Goal: Task Accomplishment & Management: Manage account settings

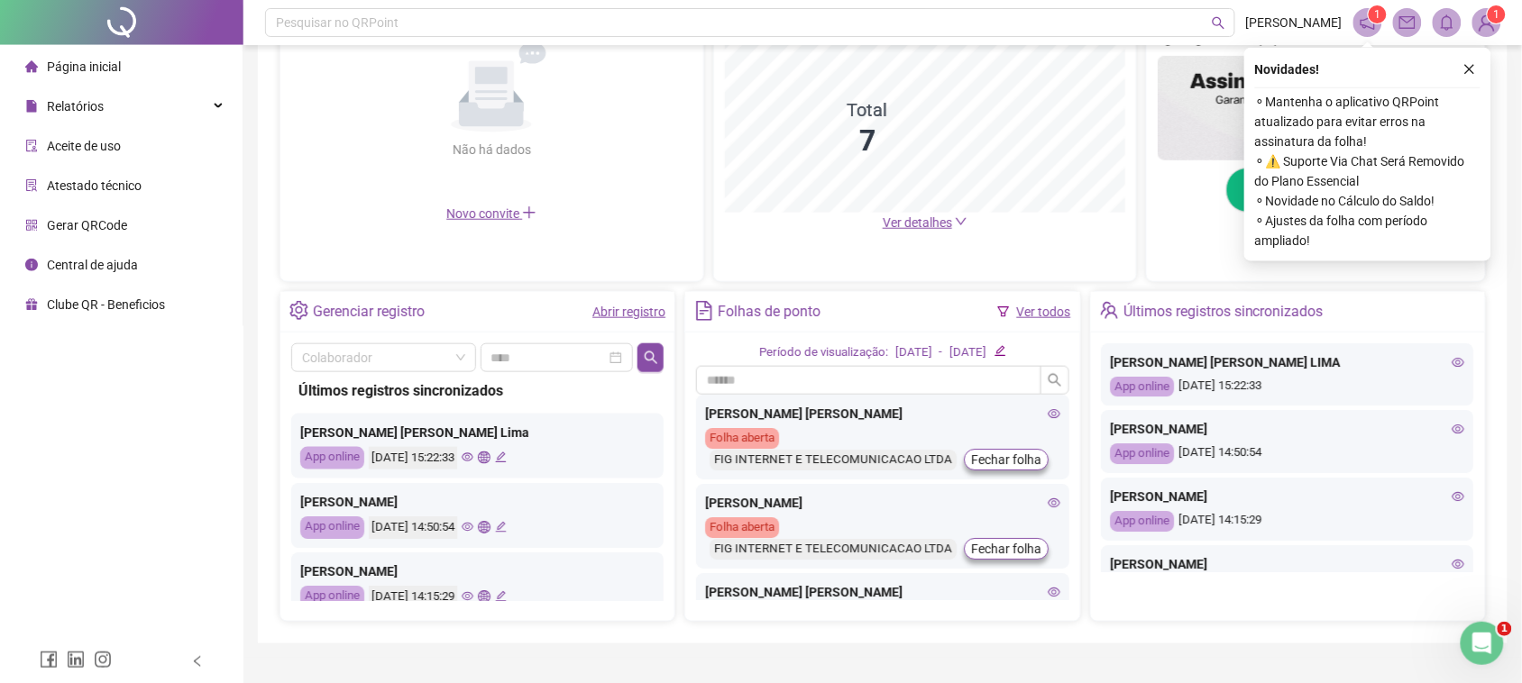
click at [1236, 403] on div "LUAN CARLOS RODRIGUES LIMA App online 18/08/2025 15:22:33" at bounding box center [1288, 374] width 372 height 63
click at [1452, 435] on icon "eye" at bounding box center [1458, 429] width 13 height 13
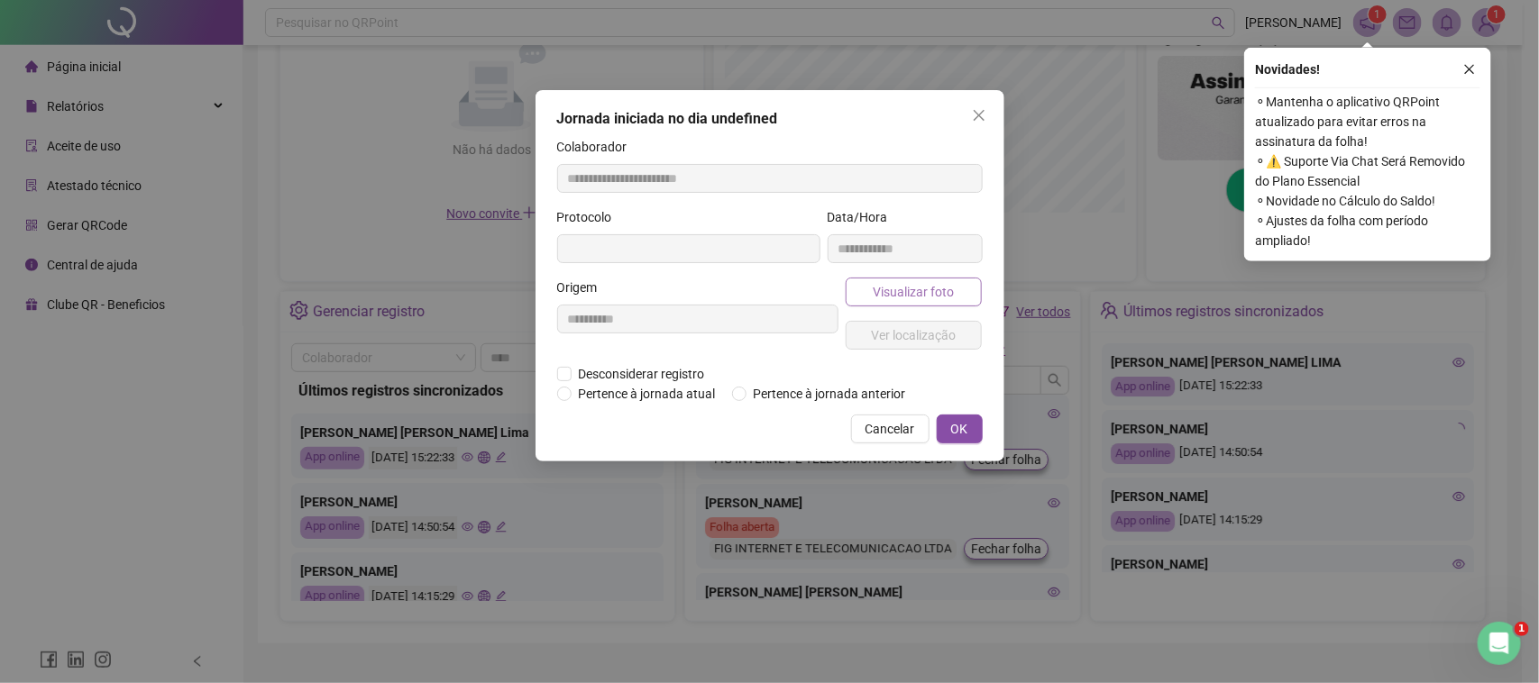
click at [893, 285] on span "Visualizar foto" at bounding box center [913, 292] width 81 height 20
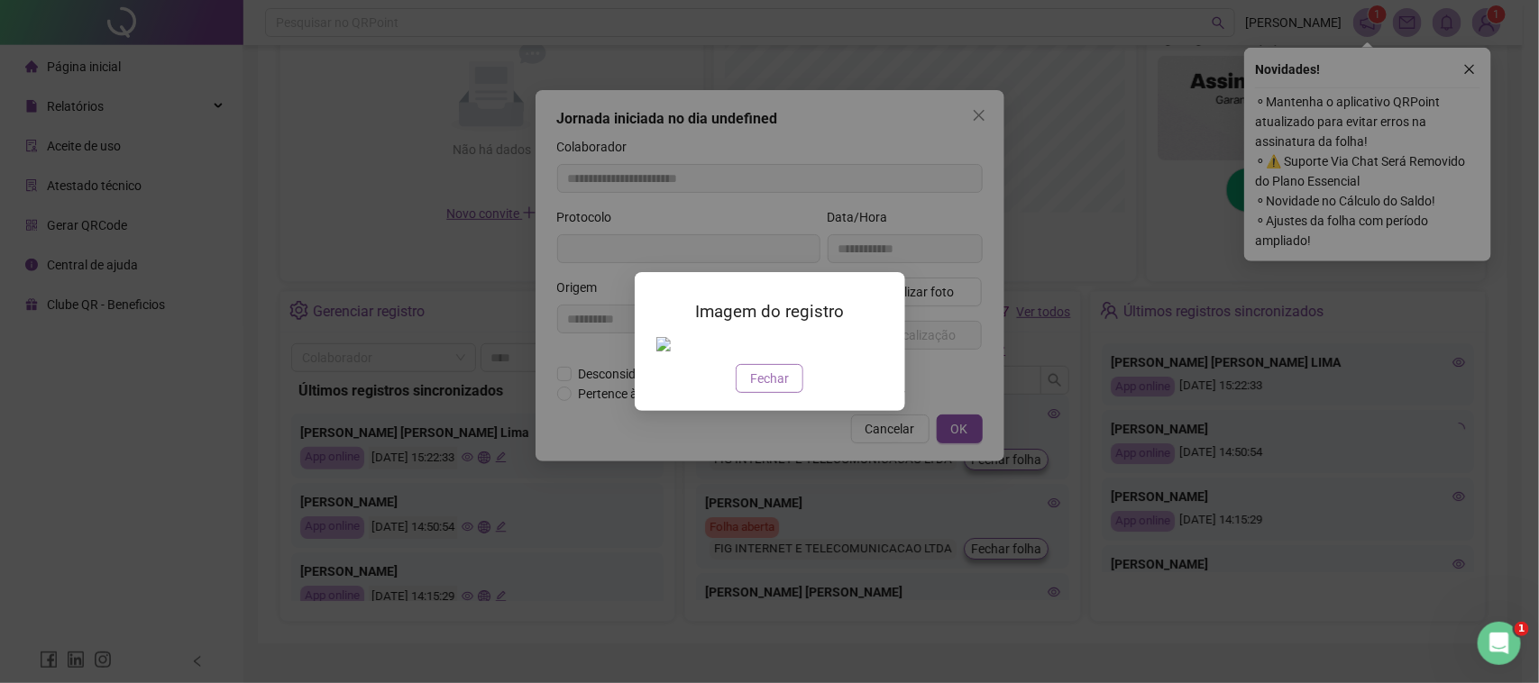
type input "**********"
click at [766, 377] on span "Fechar" at bounding box center [769, 379] width 39 height 20
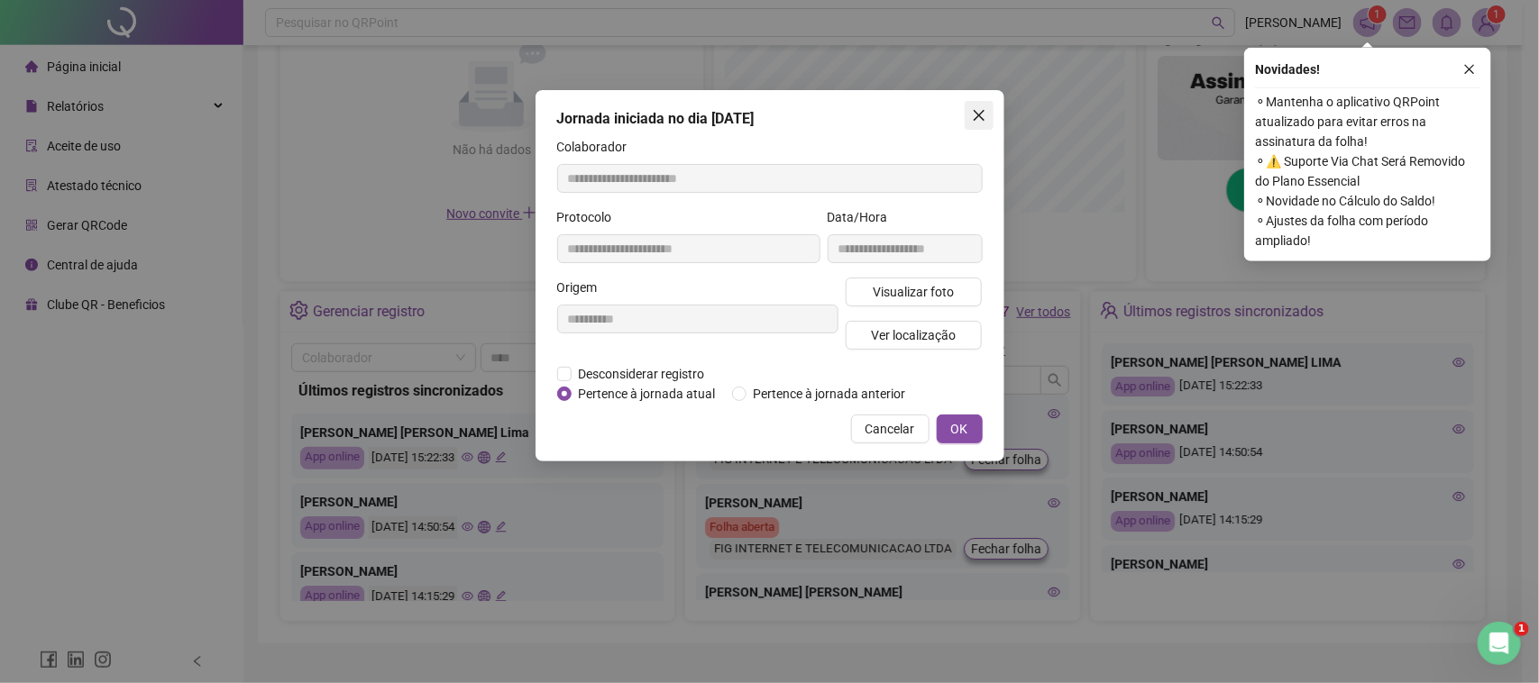
click at [972, 109] on icon "close" at bounding box center [979, 115] width 14 height 14
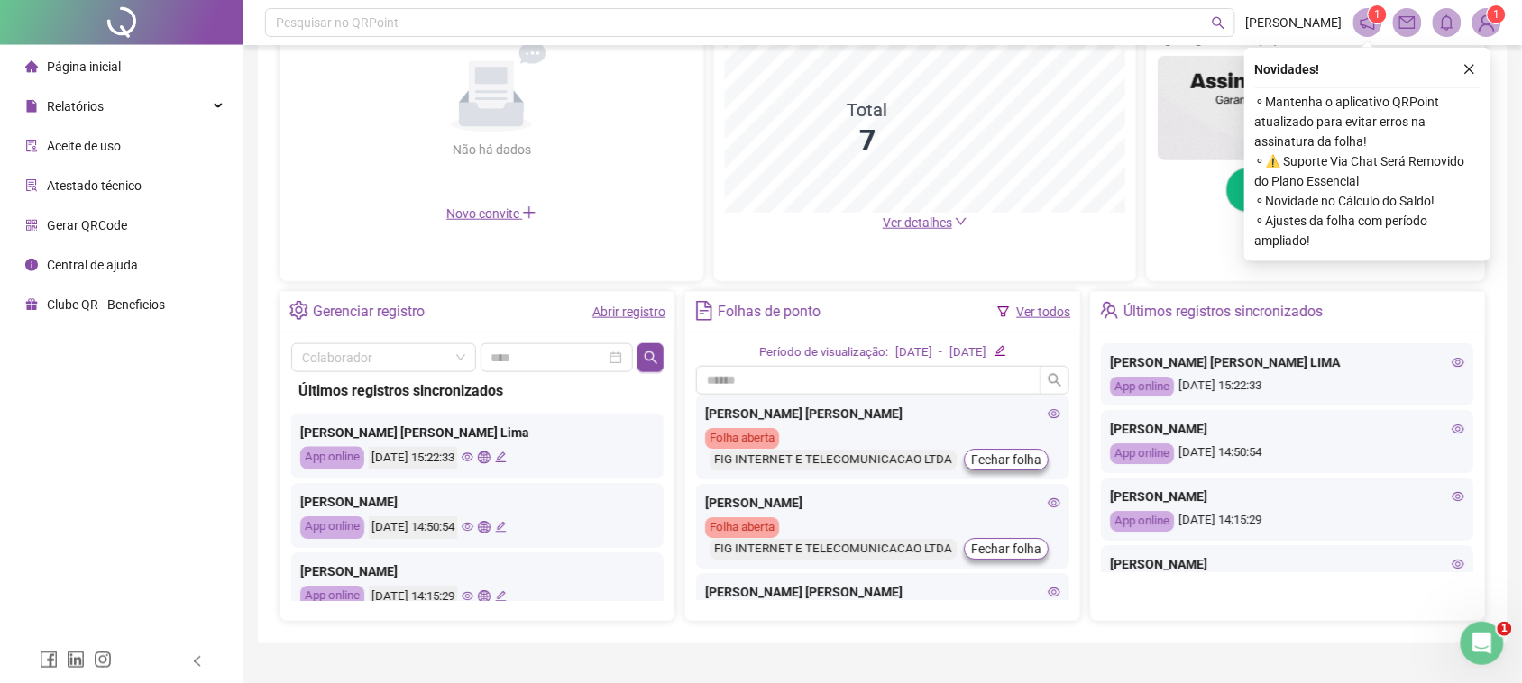
click at [1439, 440] on div "ELIANE FERREIRA DA SILVA App online 18/08/2025 14:50:54" at bounding box center [1288, 441] width 372 height 63
click at [1452, 428] on icon "eye" at bounding box center [1458, 429] width 13 height 13
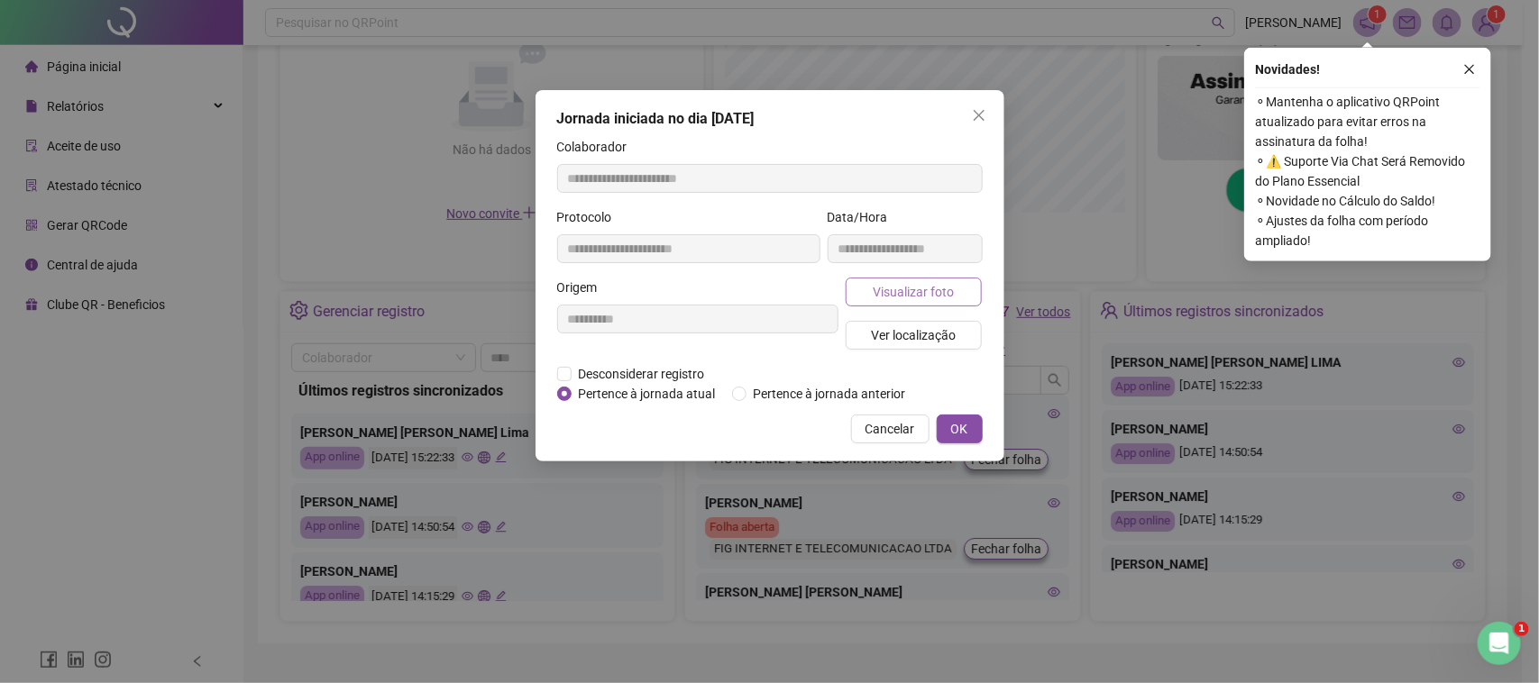
click at [924, 290] on span "Visualizar foto" at bounding box center [913, 292] width 81 height 20
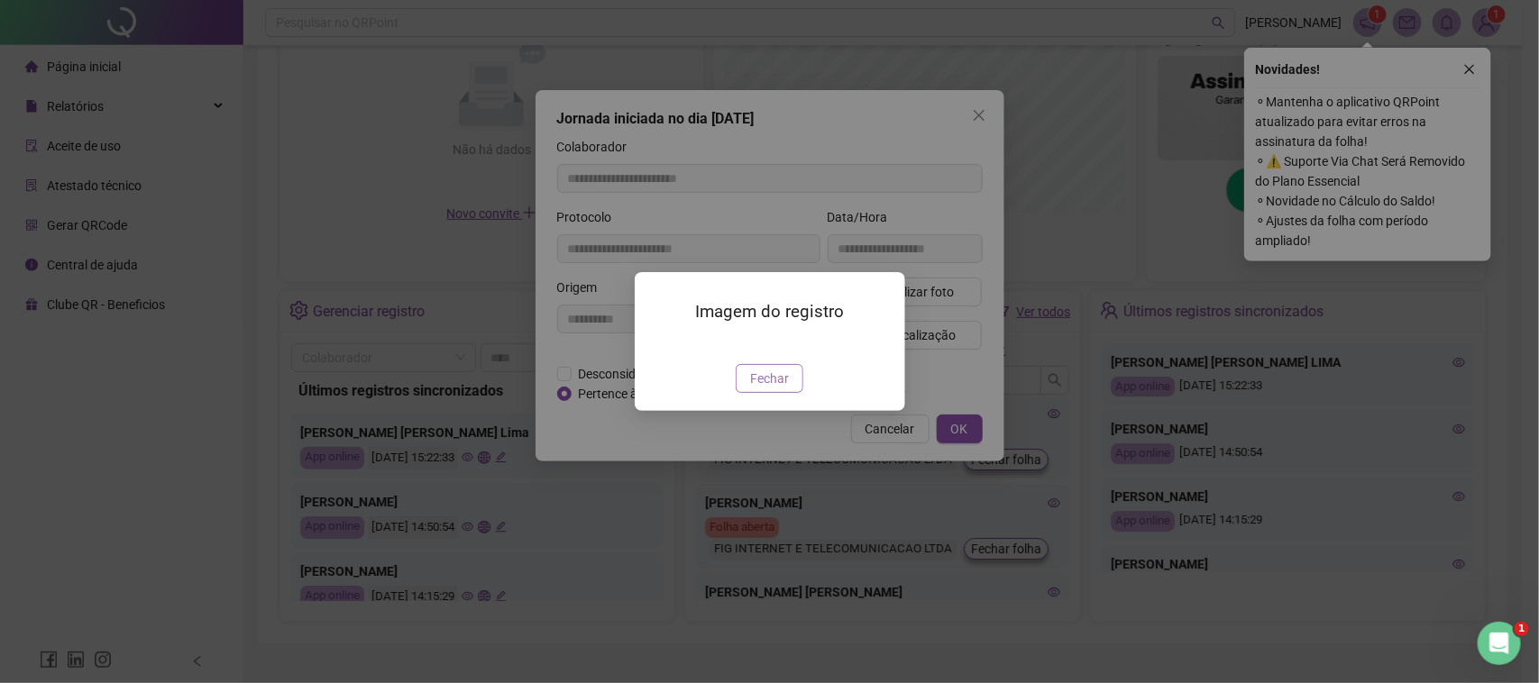
click at [776, 389] on span "Fechar" at bounding box center [769, 379] width 39 height 20
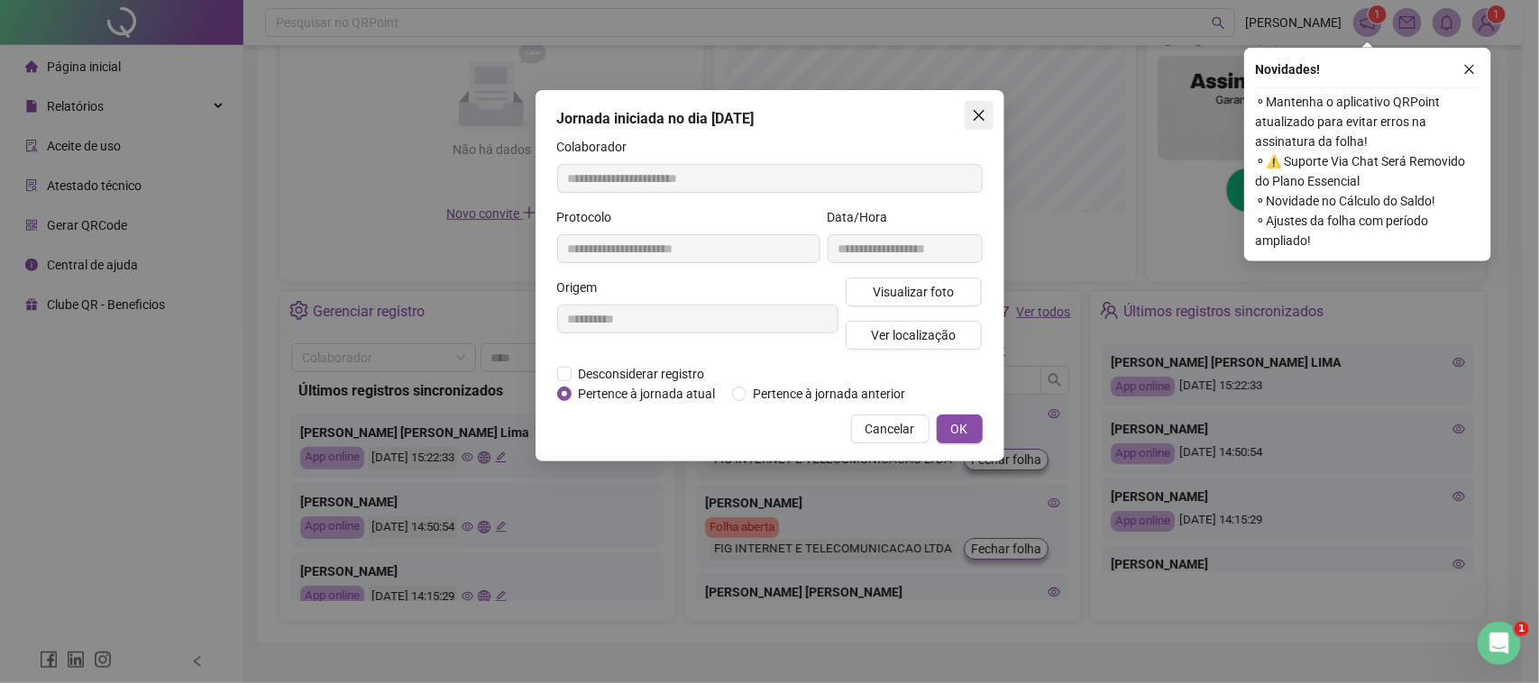
click at [981, 111] on icon "close" at bounding box center [979, 115] width 14 height 14
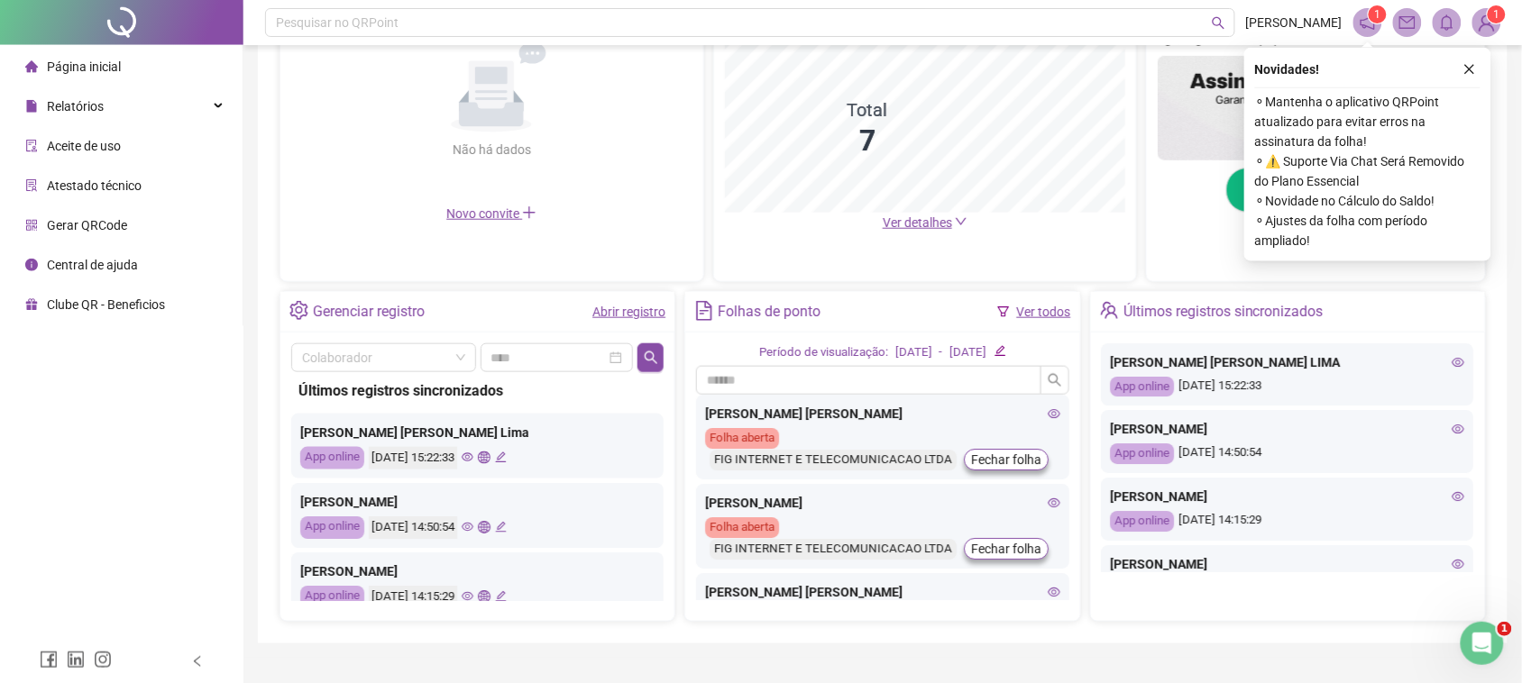
click at [1463, 69] on icon "close" at bounding box center [1469, 69] width 13 height 13
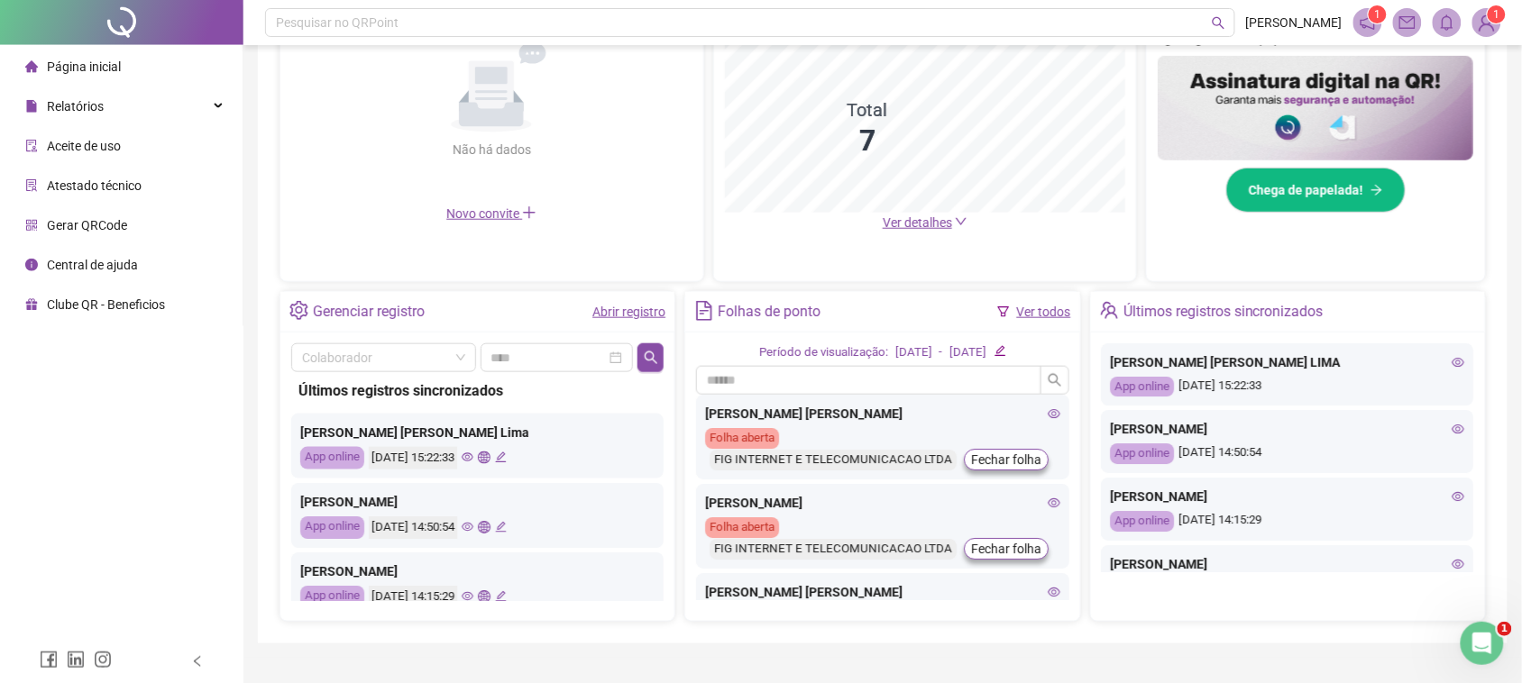
click at [1498, 19] on span "1" at bounding box center [1496, 14] width 6 height 13
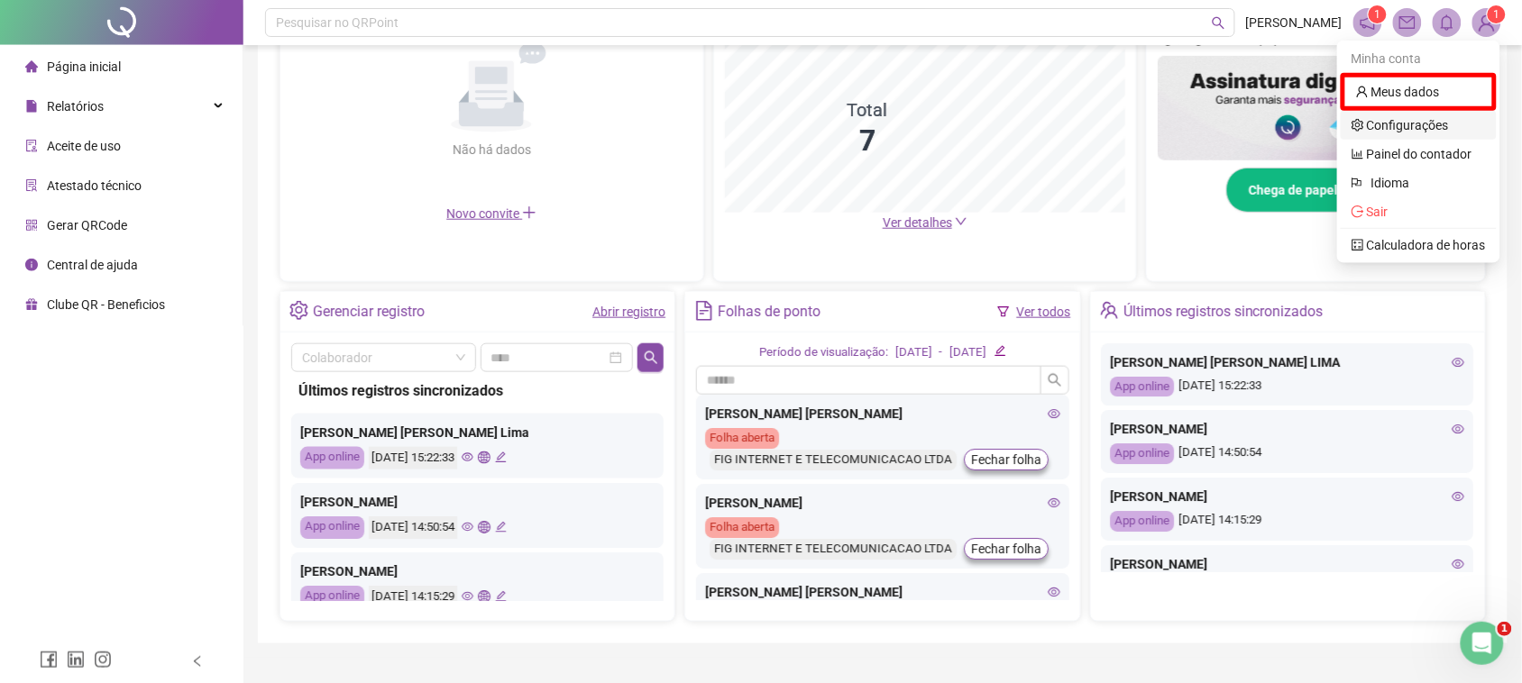
click at [1413, 128] on link "Configurações" at bounding box center [1399, 125] width 97 height 14
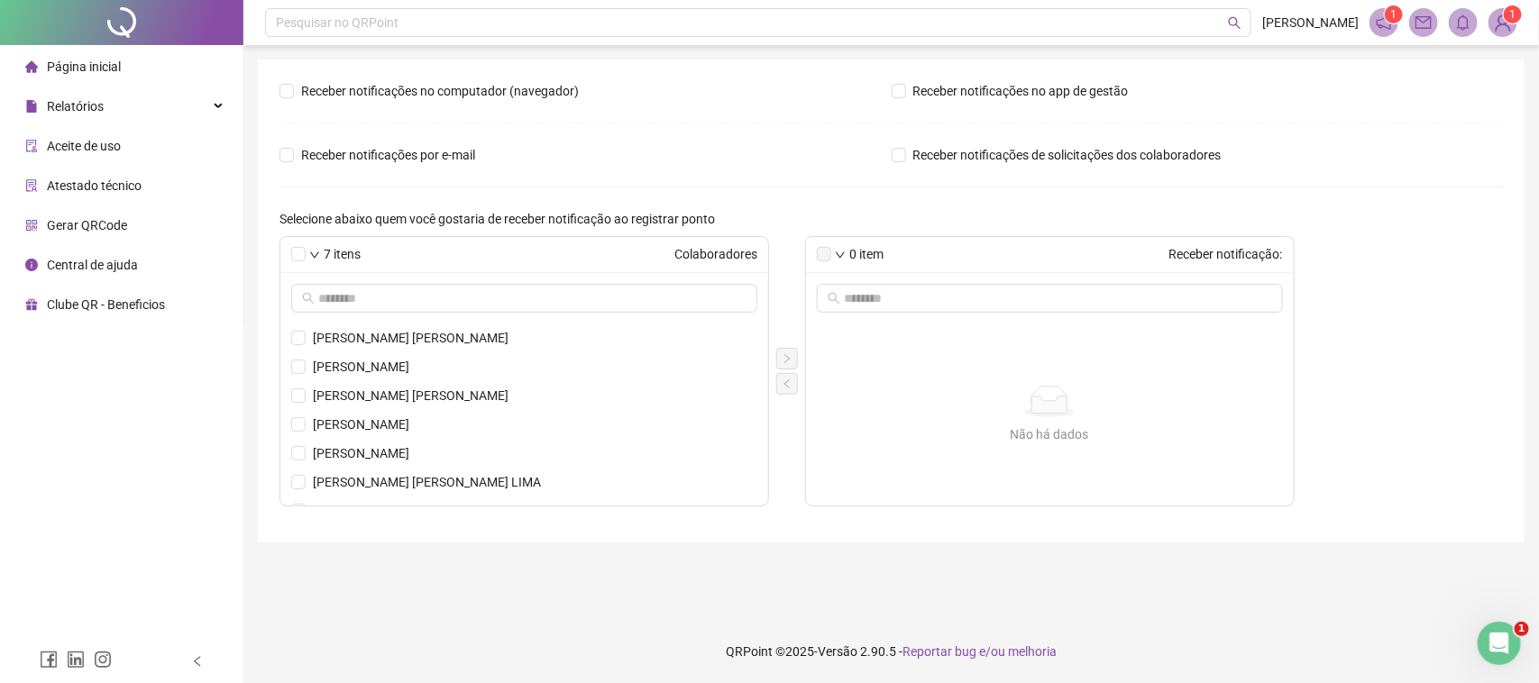
click at [1498, 25] on img at bounding box center [1502, 22] width 27 height 27
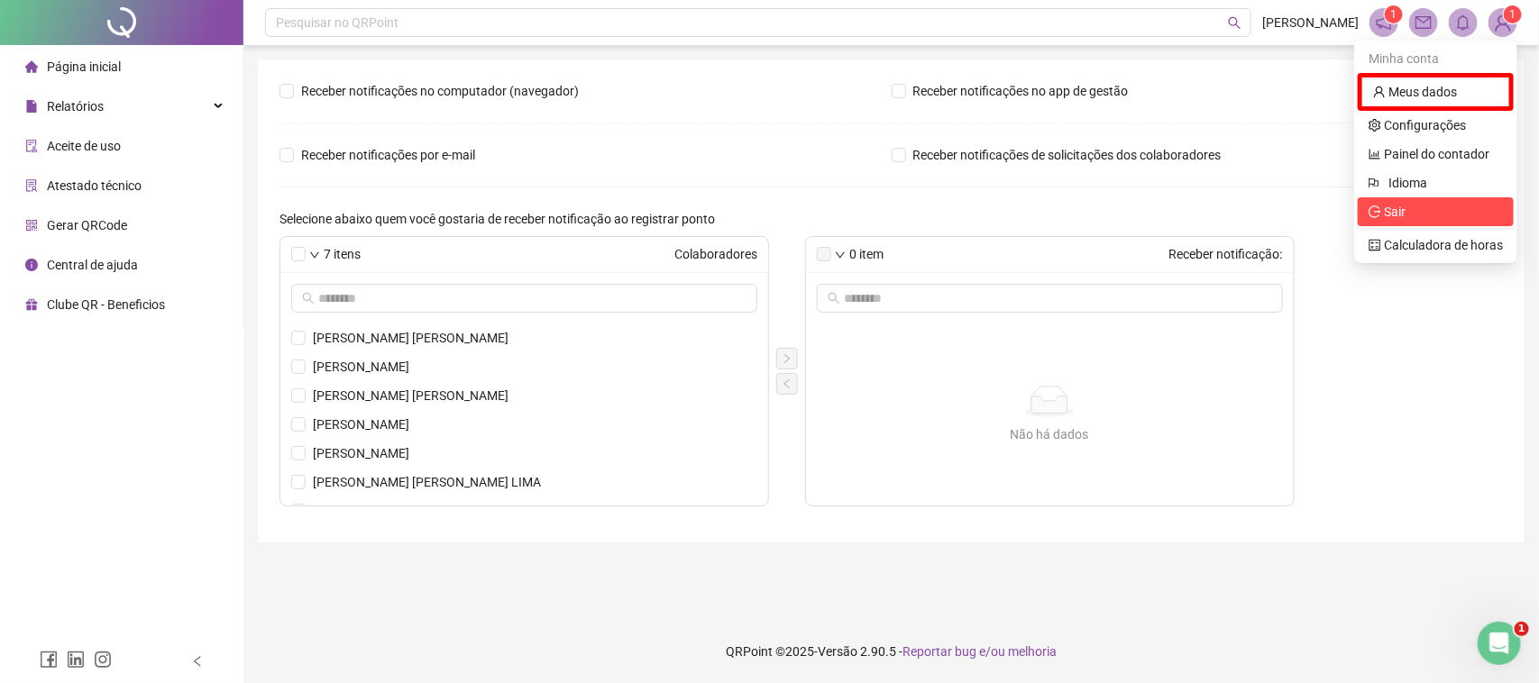
click at [1408, 219] on span "Sair" at bounding box center [1436, 212] width 134 height 20
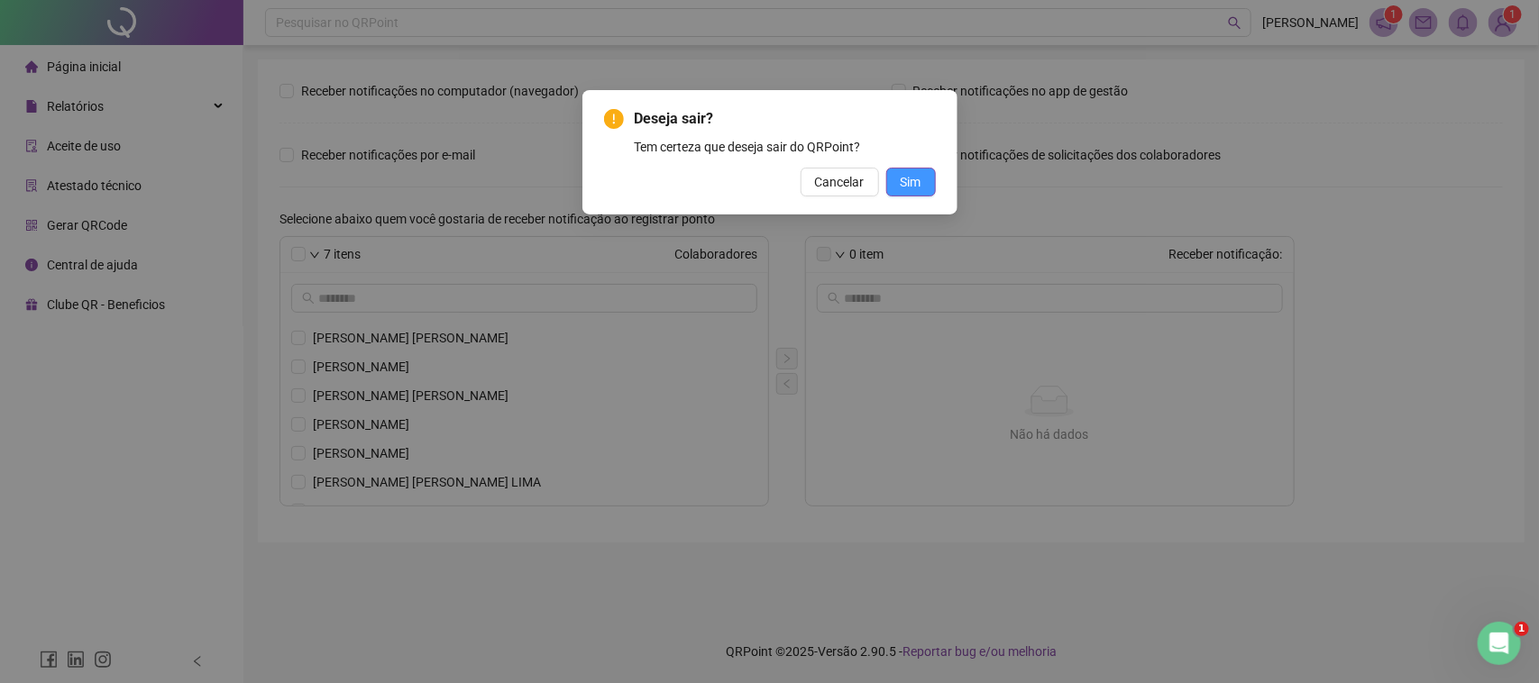
click at [925, 188] on button "Sim" at bounding box center [911, 182] width 50 height 29
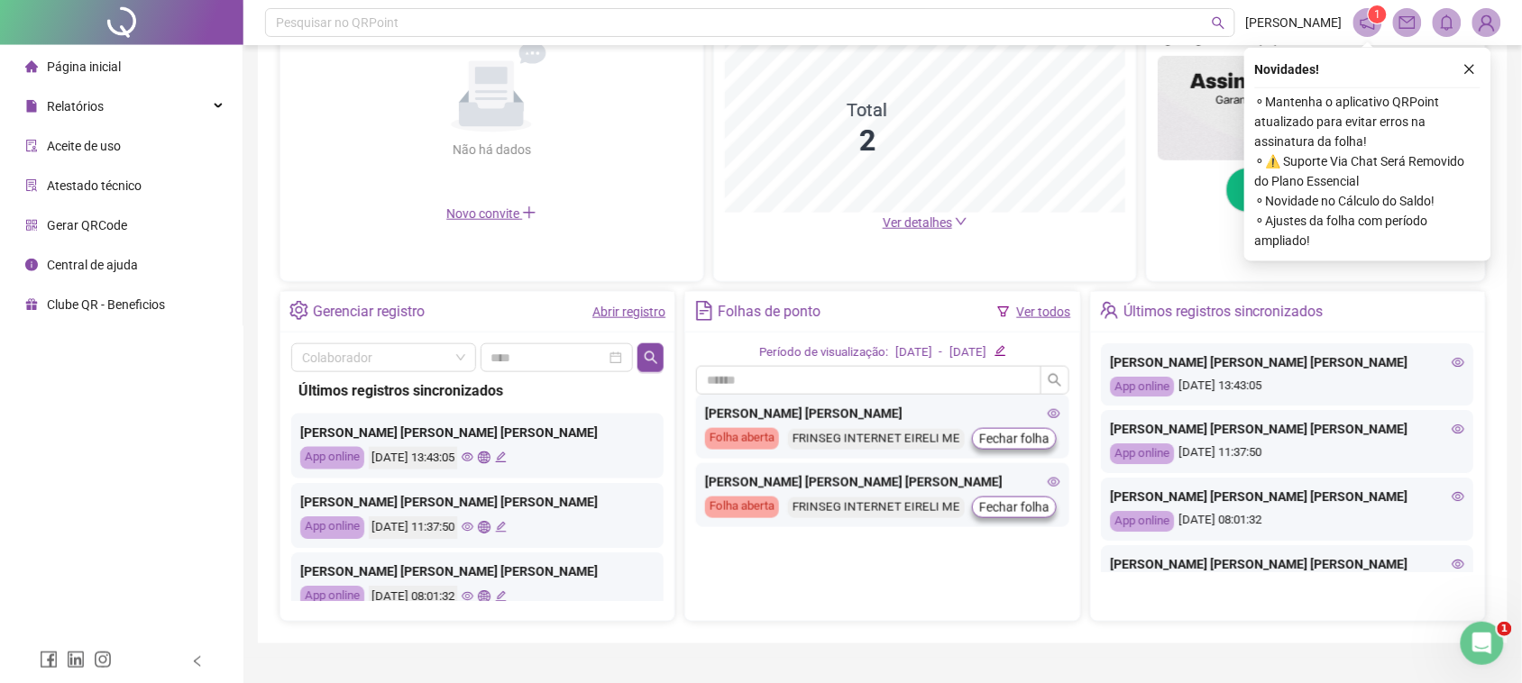
click at [1488, 23] on img at bounding box center [1486, 22] width 27 height 27
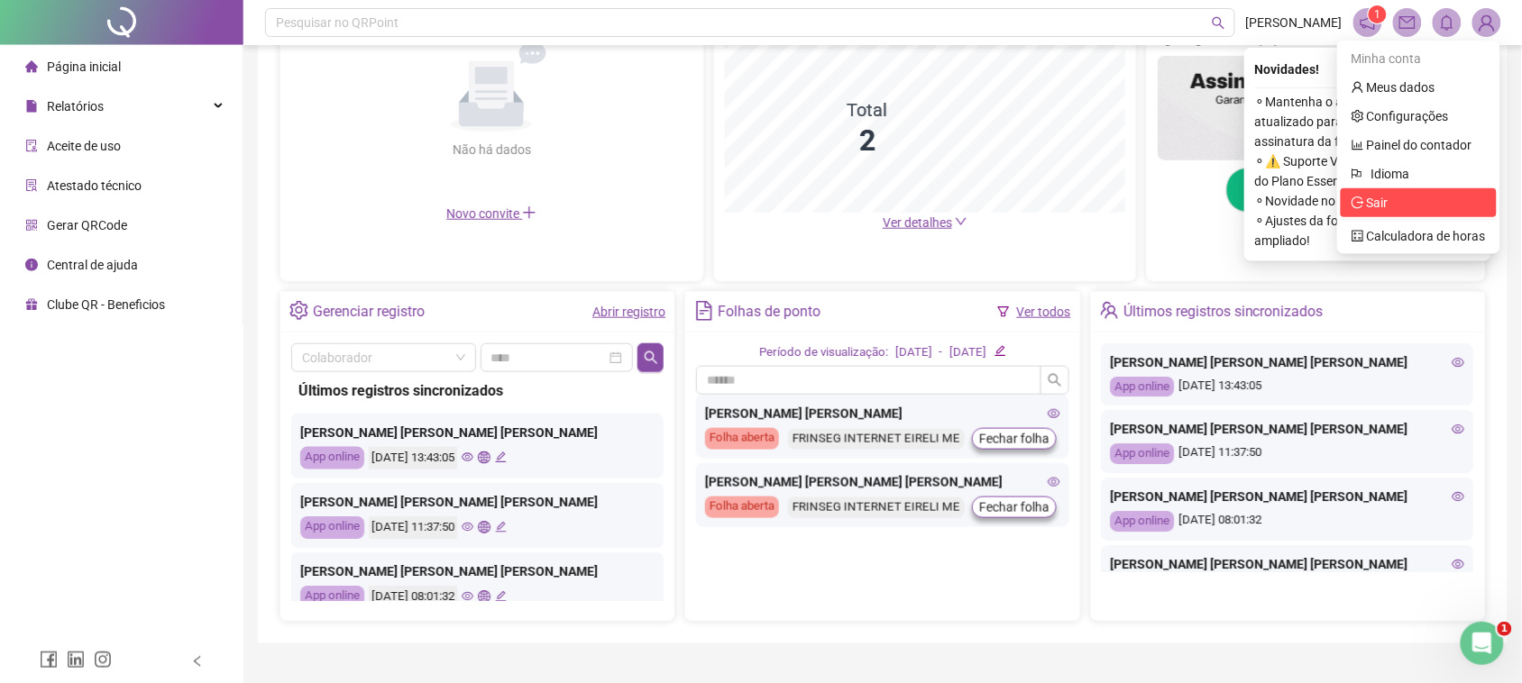
click at [1405, 203] on span "Sair" at bounding box center [1418, 203] width 134 height 20
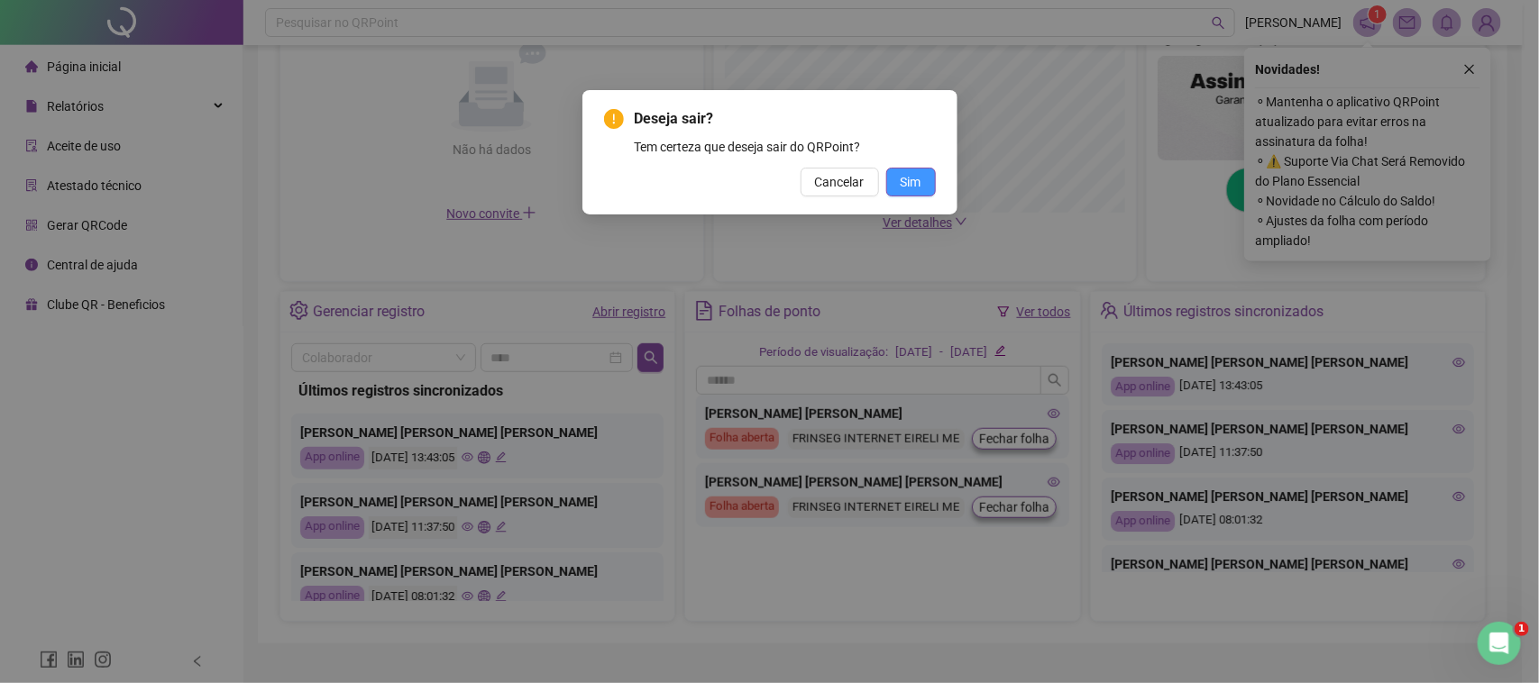
click at [930, 168] on button "Sim" at bounding box center [911, 182] width 50 height 29
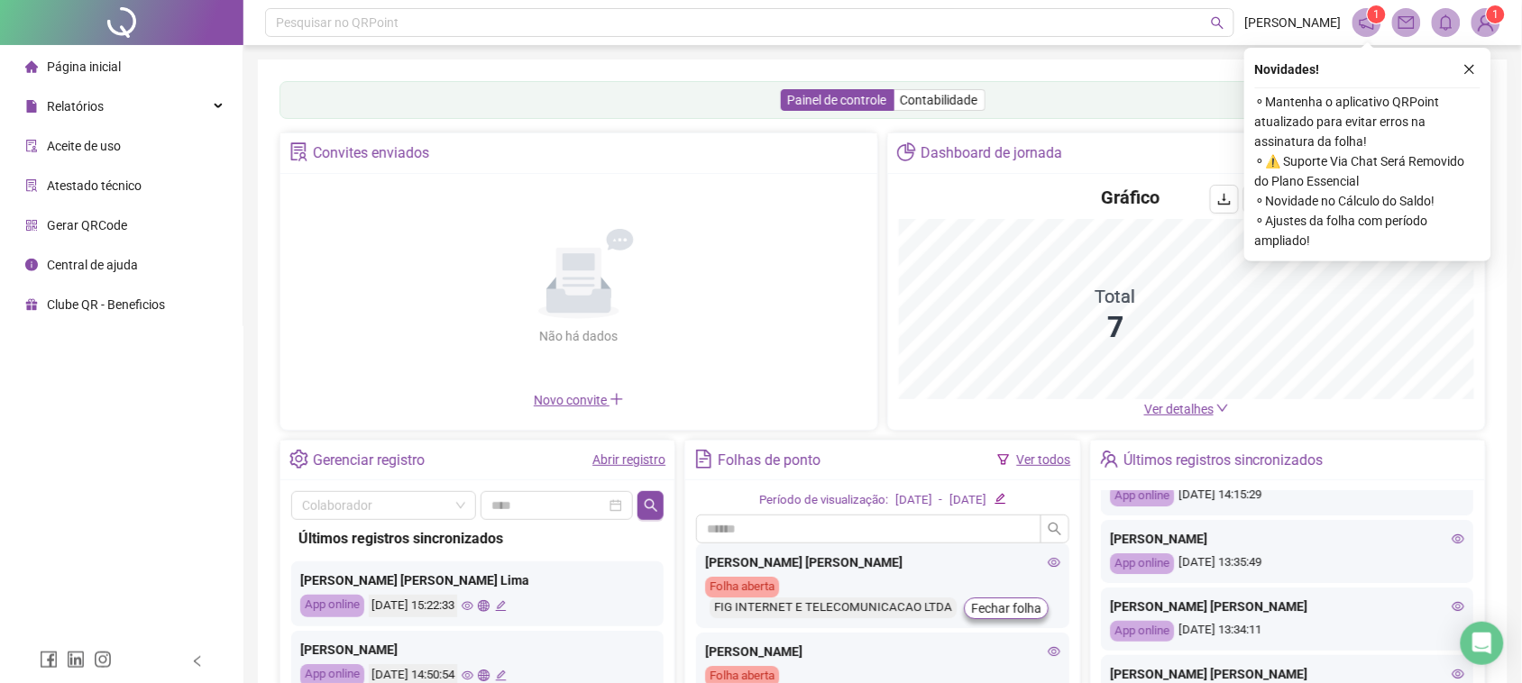
scroll to position [225, 0]
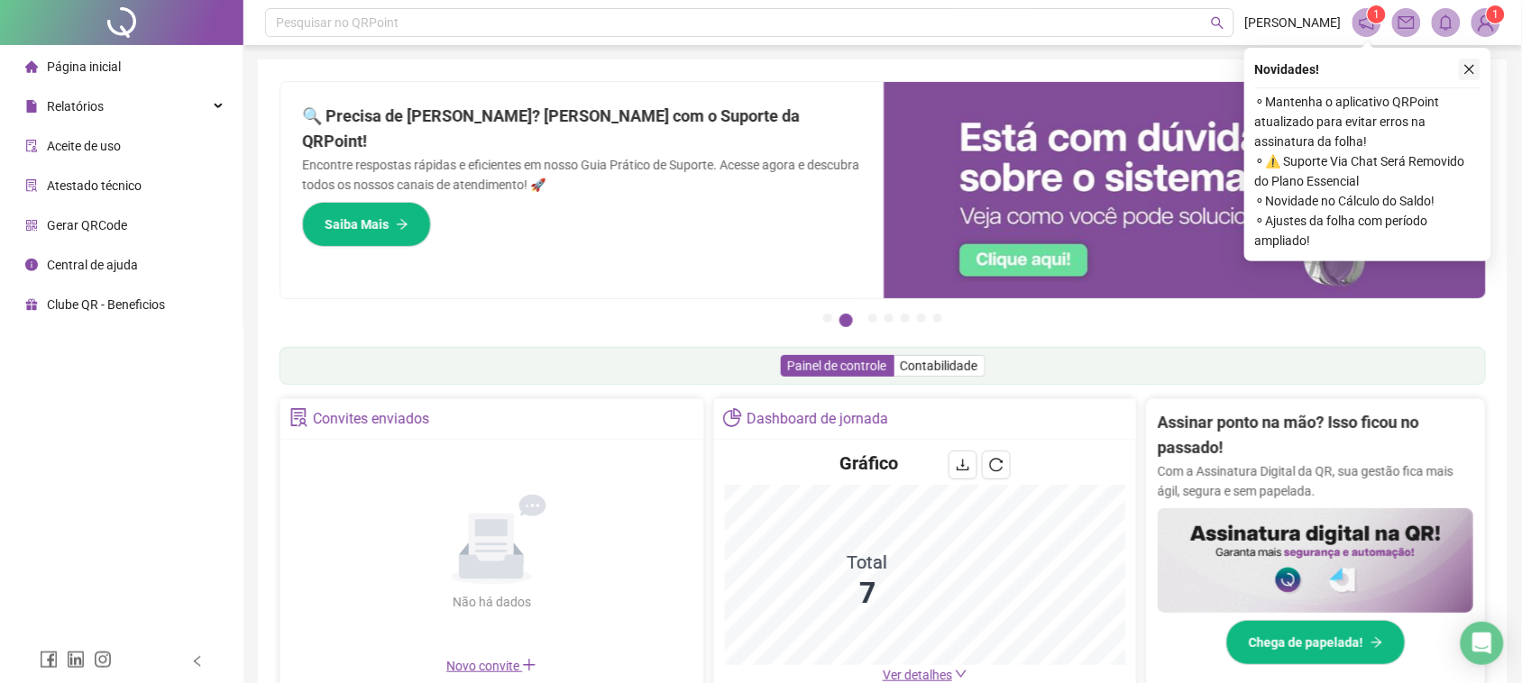
click at [1470, 69] on icon "close" at bounding box center [1470, 70] width 10 height 10
